Goal: Task Accomplishment & Management: Manage account settings

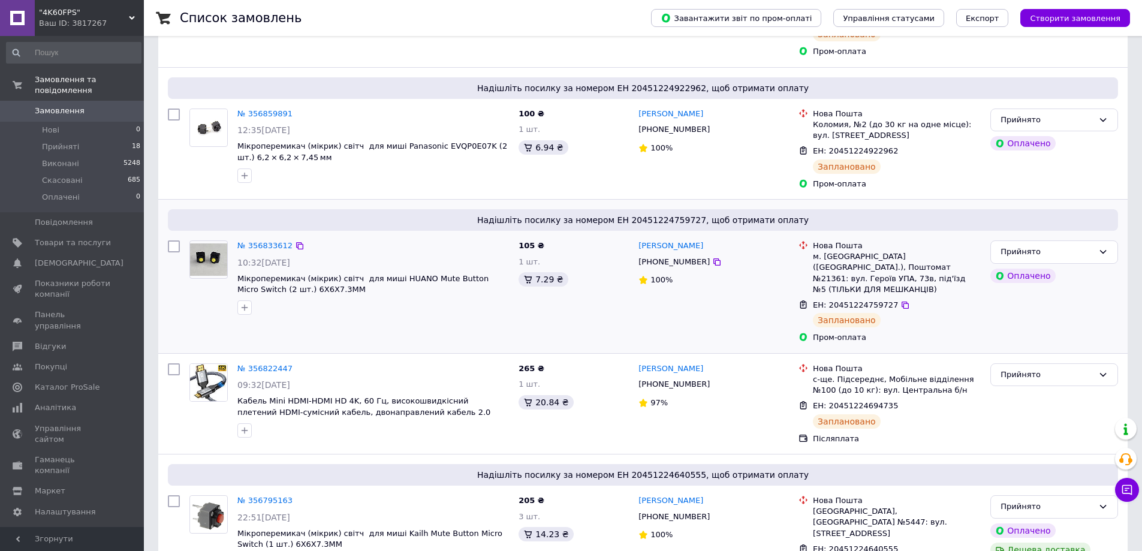
scroll to position [360, 0]
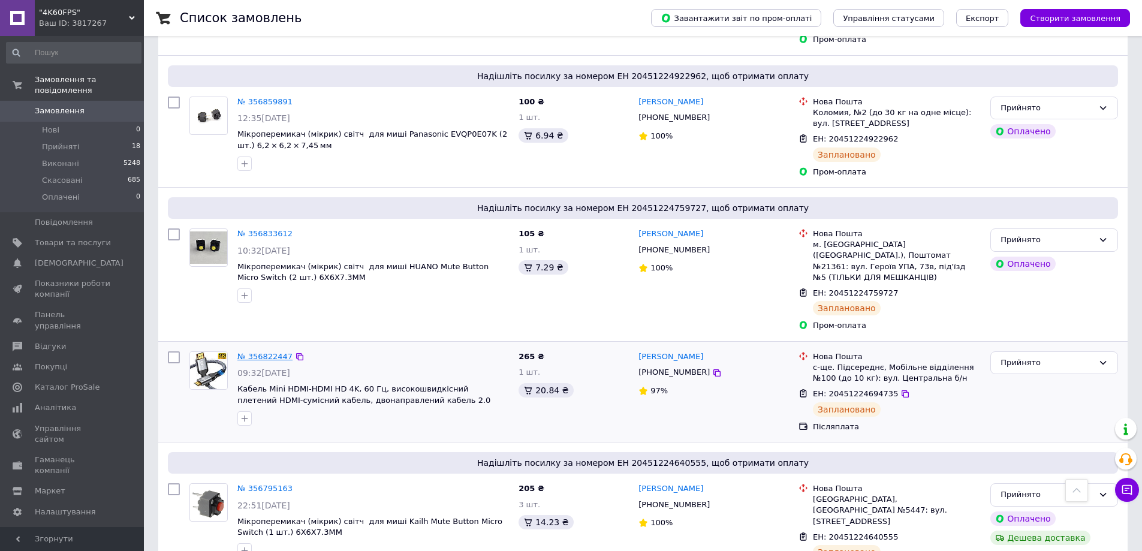
click at [270, 352] on link "№ 356822447" at bounding box center [264, 356] width 55 height 9
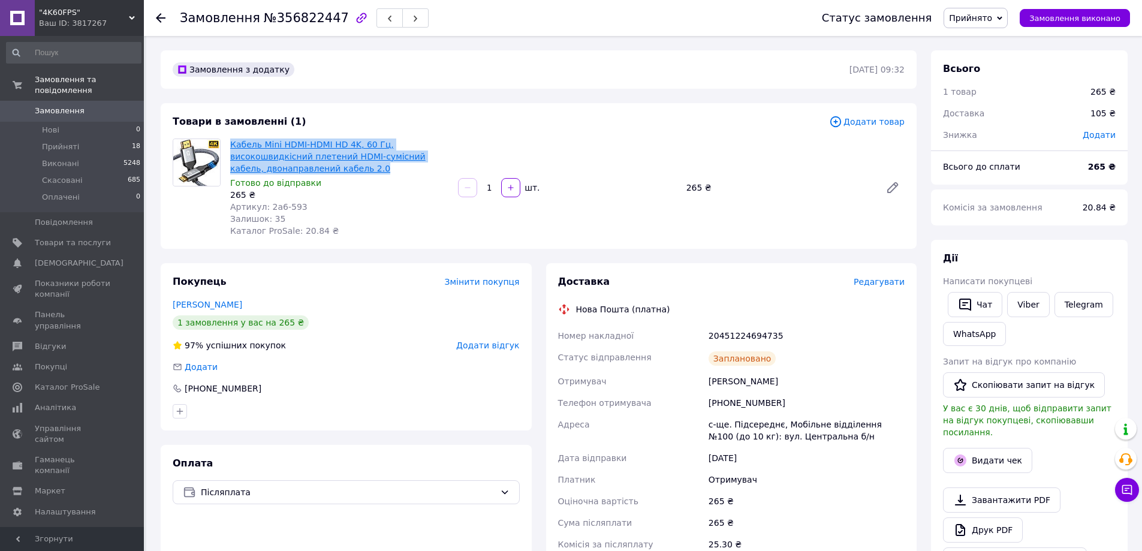
copy link "Кабель Mini HDMI-HDMI HD 4K, 60 Гц, високошвидкісний плетений HDMI-сумісний каб…"
drag, startPoint x: 335, startPoint y: 166, endPoint x: 233, endPoint y: 141, distance: 105.6
click at [233, 141] on span "Кабель Mini HDMI-HDMI HD 4K, 60 Гц, високошвидкісний плетений HDMI-сумісний каб…" at bounding box center [339, 157] width 218 height 36
click at [1096, 167] on b "265 ₴" at bounding box center [1102, 167] width 28 height 10
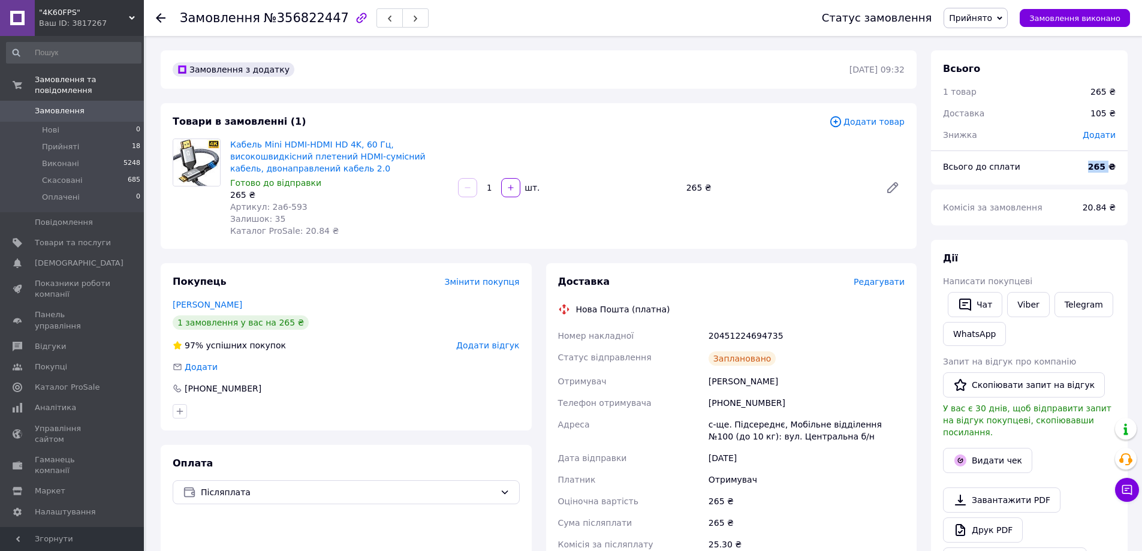
click at [1096, 167] on b "265 ₴" at bounding box center [1102, 167] width 28 height 10
copy b "265"
click at [1028, 199] on div "Комісія за замовлення" at bounding box center [1006, 207] width 140 height 26
copy div "шт. 265 ₴"
drag, startPoint x: 738, startPoint y: 192, endPoint x: 483, endPoint y: 188, distance: 254.9
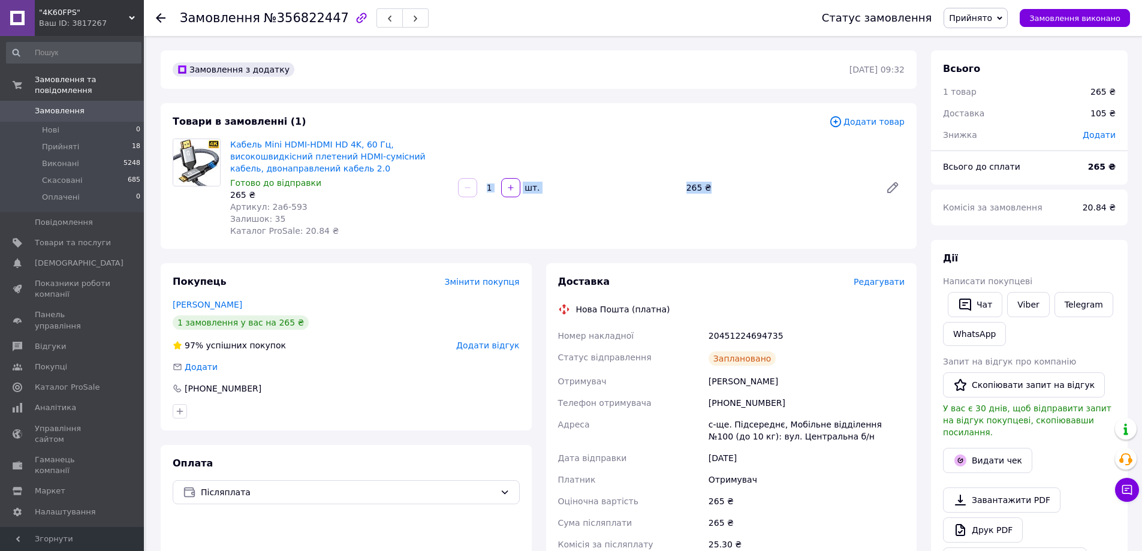
click at [483, 188] on div "Кабель Mini HDMI-HDMI HD 4K, 60 Гц, високошвидкісний плетений HDMI-сумісний каб…" at bounding box center [567, 187] width 684 height 103
click at [1019, 207] on span "Комісія за замовлення" at bounding box center [993, 208] width 100 height 10
click at [648, 479] on div "Платник" at bounding box center [631, 480] width 151 height 22
click at [752, 334] on div "20451224694735" at bounding box center [806, 336] width 201 height 22
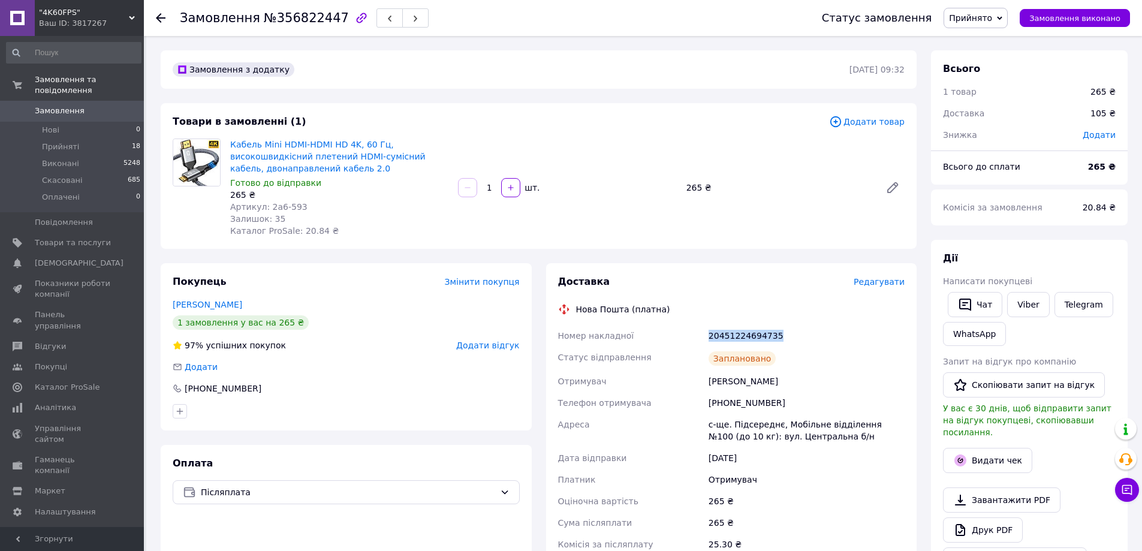
copy div "20451224694735"
